Goal: Use online tool/utility

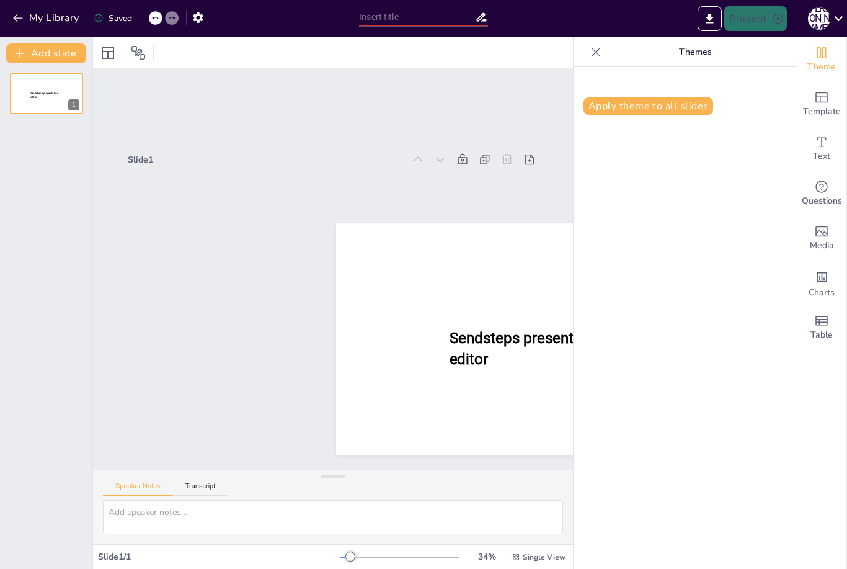
type input "New Sendsteps"
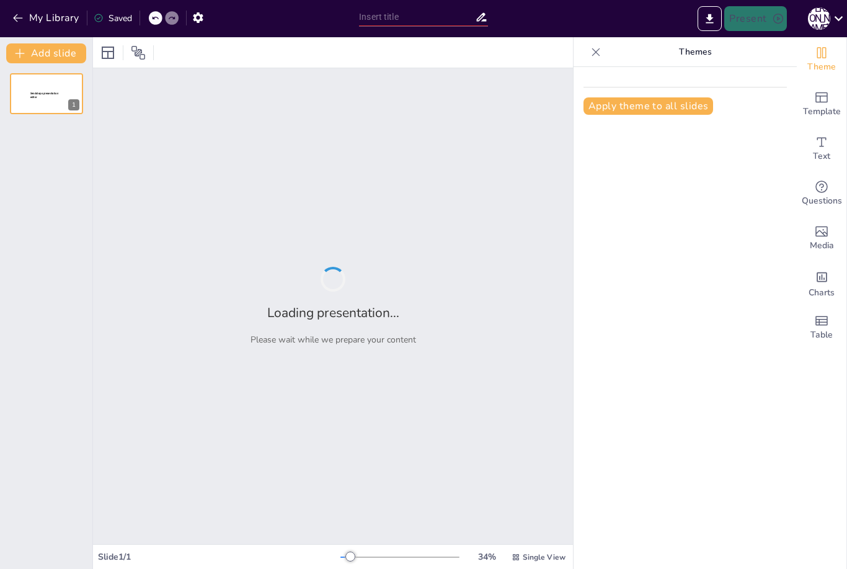
type input "Imported Exposición .pptx"
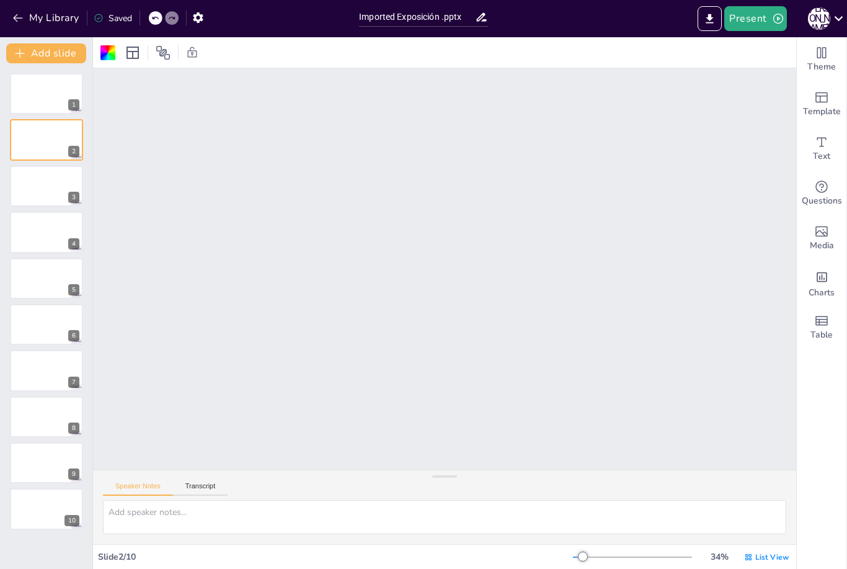
scroll to position [6, 0]
click at [33, 106] on div at bounding box center [46, 94] width 74 height 42
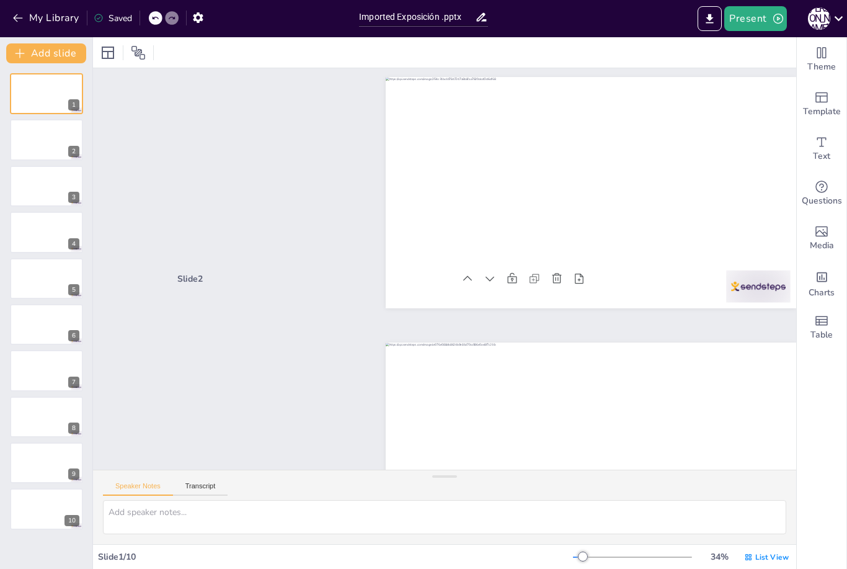
scroll to position [80, 62]
click at [832, 94] on div "Template" at bounding box center [822, 104] width 50 height 45
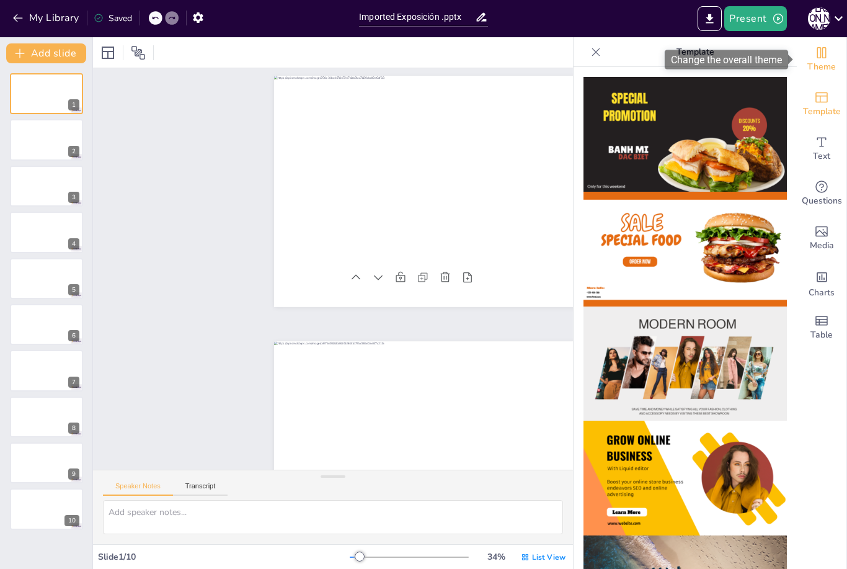
click at [834, 64] on span "Theme" at bounding box center [822, 67] width 29 height 14
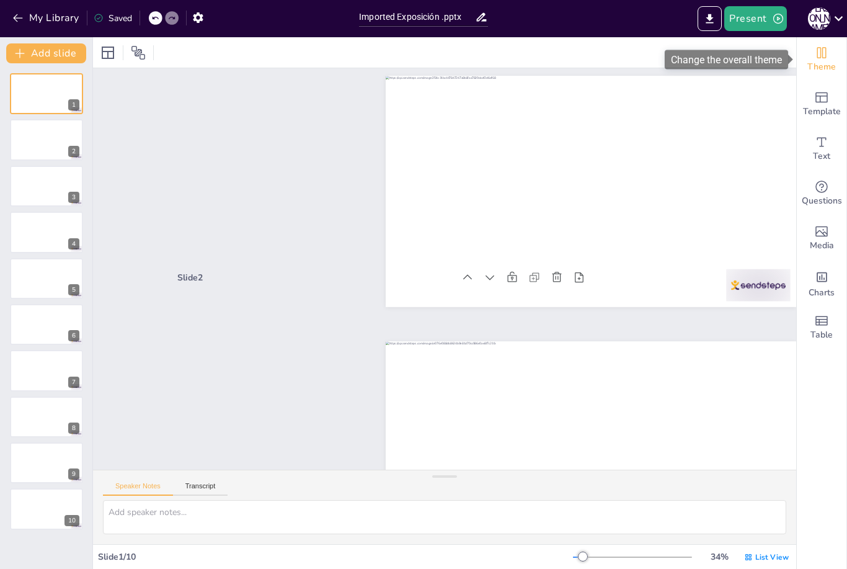
click at [834, 64] on span "Theme" at bounding box center [822, 67] width 29 height 14
click at [816, 65] on span "Theme" at bounding box center [822, 67] width 29 height 14
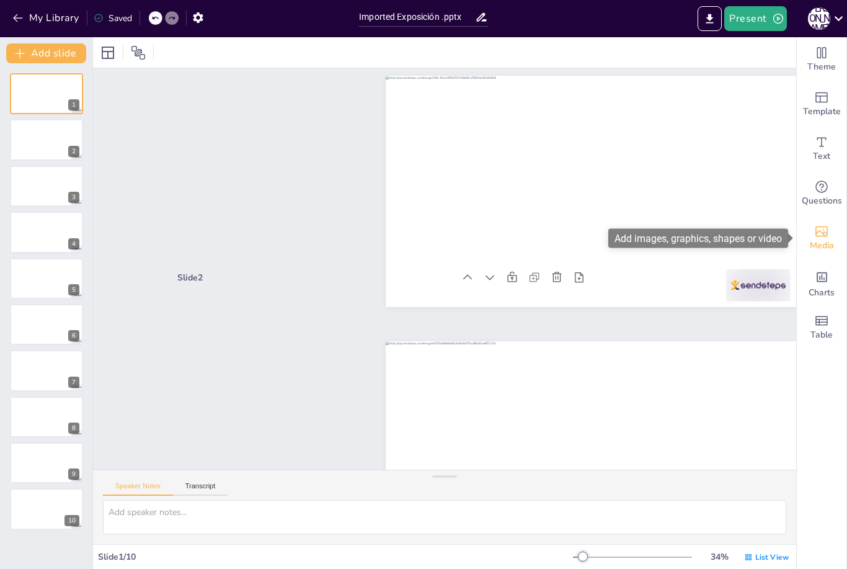
click at [816, 230] on icon "Add images, graphics, shapes or video" at bounding box center [822, 231] width 12 height 11
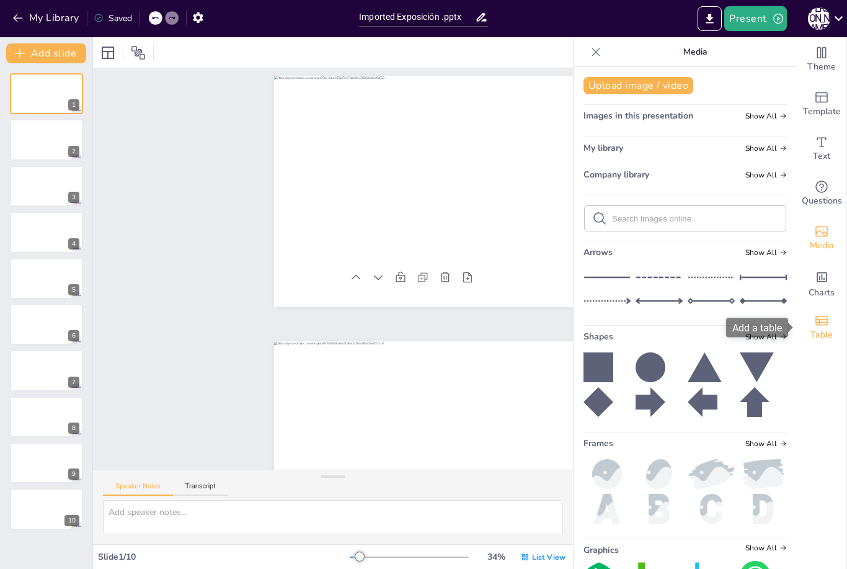
click at [822, 317] on icon "Add a table" at bounding box center [822, 320] width 12 height 9
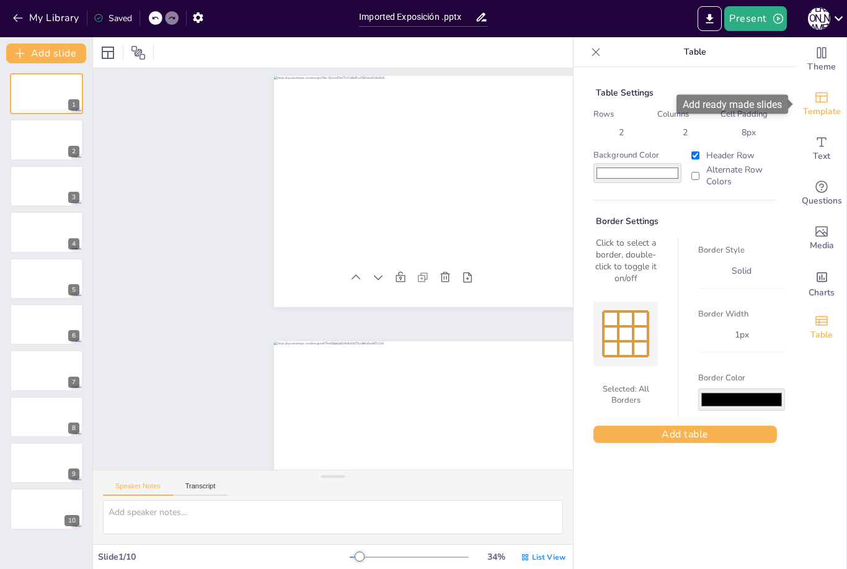
click at [834, 101] on div "Template" at bounding box center [822, 104] width 50 height 45
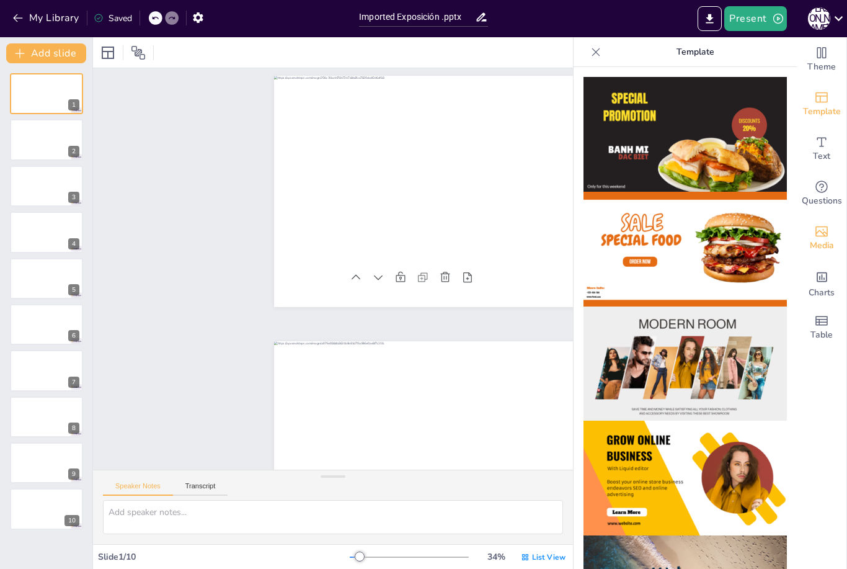
scroll to position [0, 0]
click at [827, 58] on icon "Change the overall theme" at bounding box center [821, 52] width 15 height 15
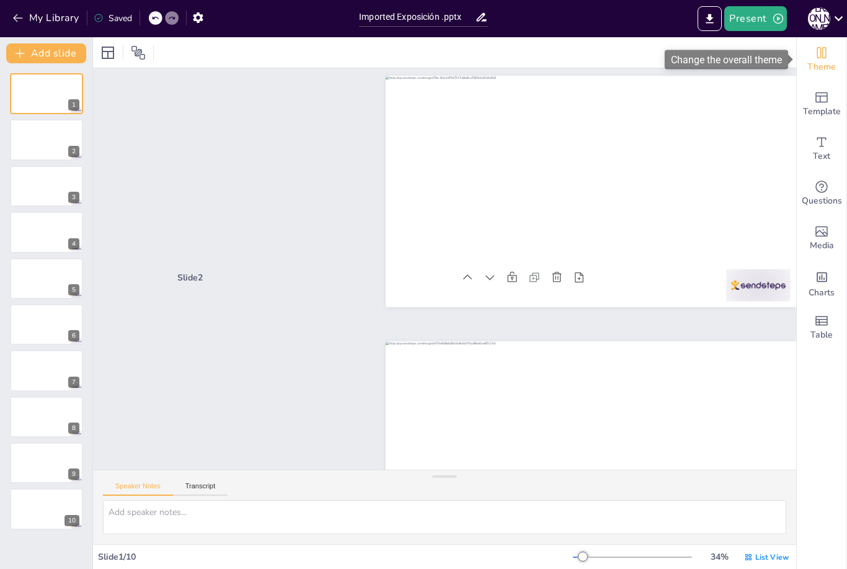
click at [827, 58] on icon "Change the overall theme" at bounding box center [821, 52] width 15 height 15
click at [215, 491] on button "Transcript" at bounding box center [200, 489] width 55 height 14
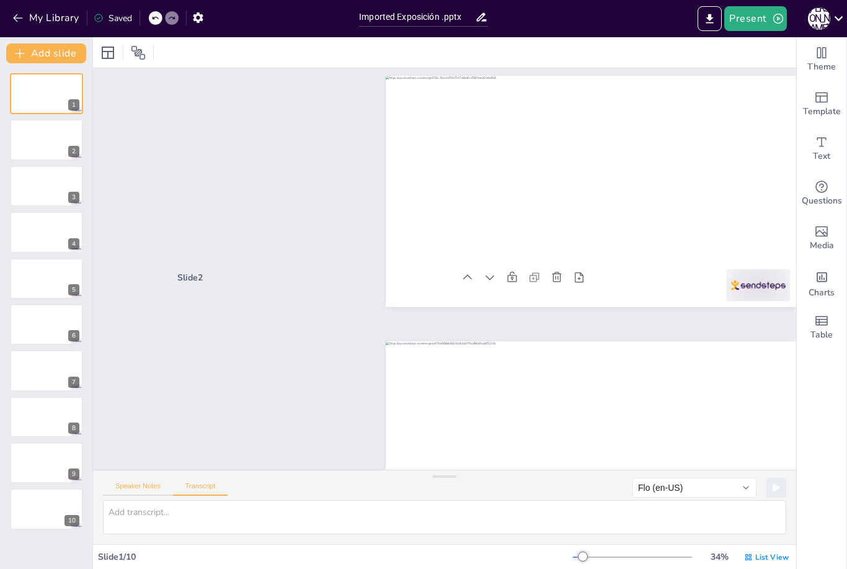
click at [136, 488] on button "Speaker Notes" at bounding box center [138, 489] width 70 height 14
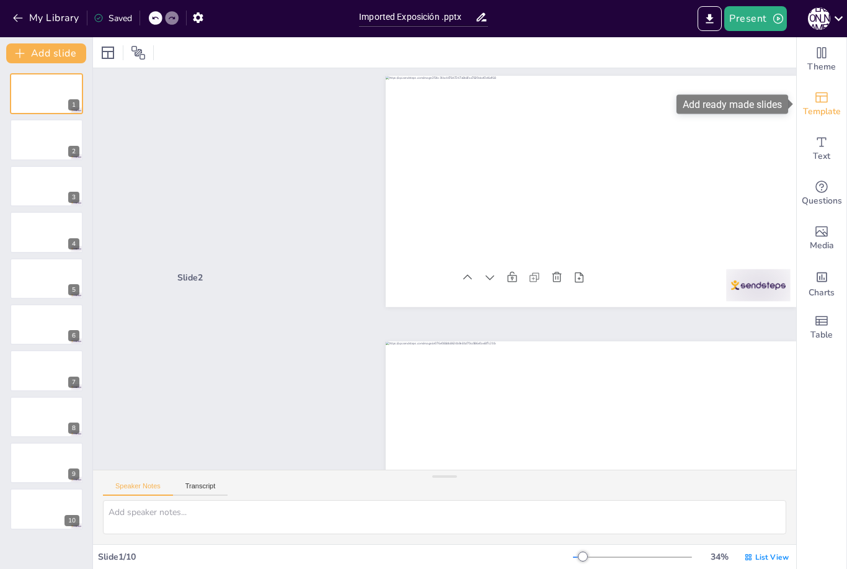
click at [824, 96] on icon "Add ready made slides" at bounding box center [822, 97] width 12 height 11
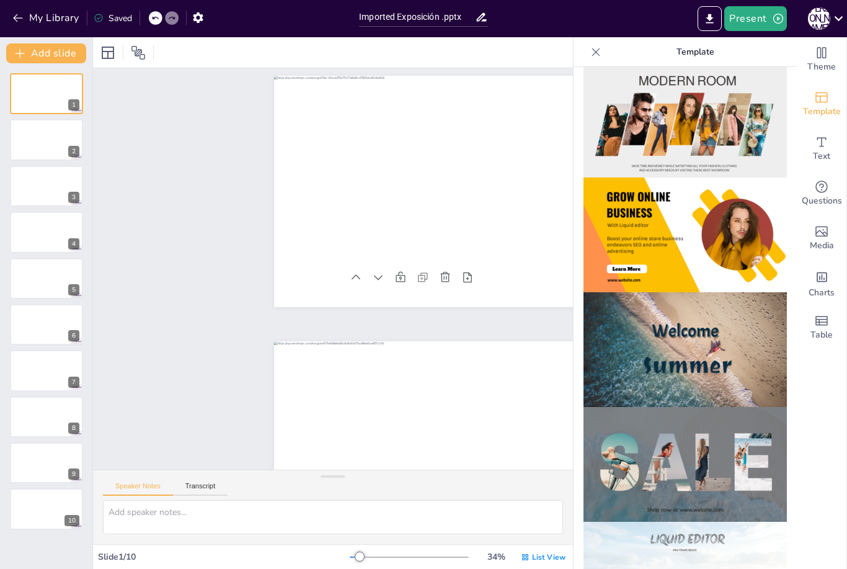
scroll to position [243, 0]
click at [705, 336] on img at bounding box center [685, 349] width 203 height 115
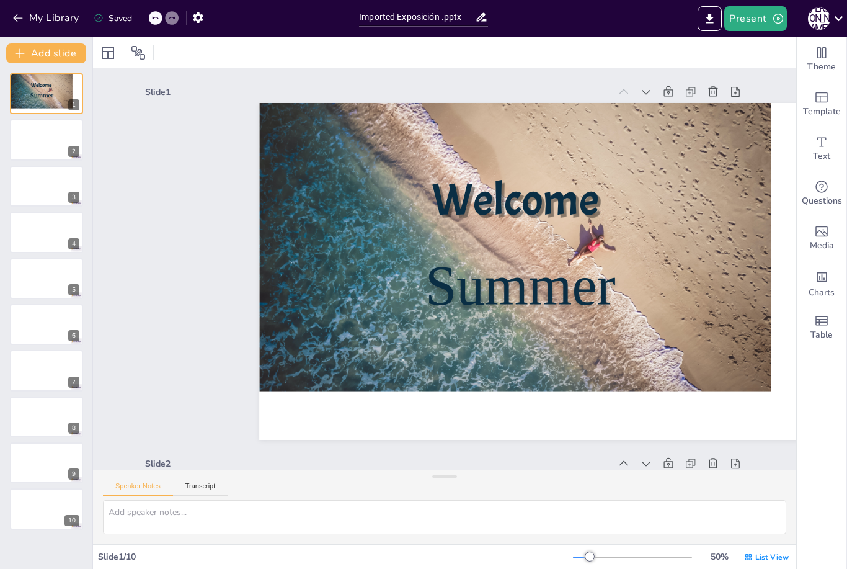
scroll to position [0, 0]
